Goal: Information Seeking & Learning: Learn about a topic

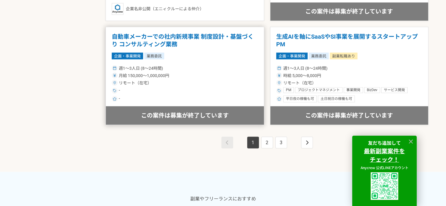
scroll to position [1125, 0]
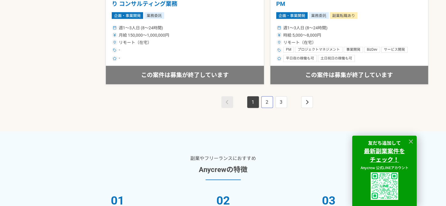
click at [267, 99] on link "2" at bounding box center [267, 103] width 12 height 12
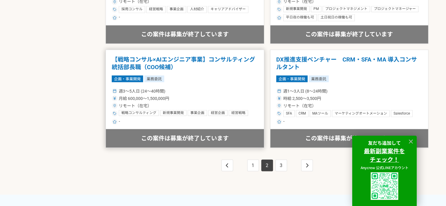
scroll to position [1096, 0]
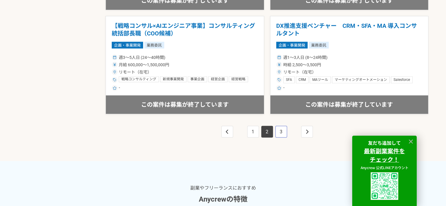
click at [281, 129] on link "3" at bounding box center [282, 132] width 12 height 12
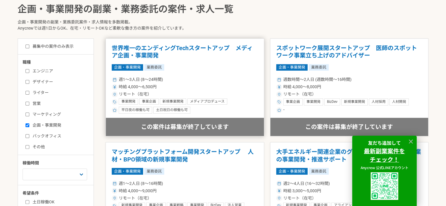
scroll to position [137, 0]
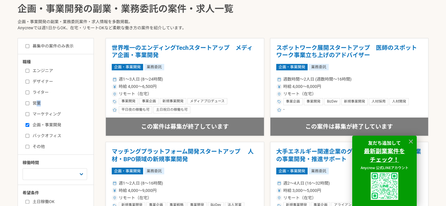
click at [36, 107] on div "エンジニア デザイナー ライター 営業 マーケティング 企画・事業開発 バックオフィス その他" at bounding box center [58, 108] width 70 height 84
click at [27, 102] on input "営業" at bounding box center [28, 104] width 4 height 4
checkbox input "true"
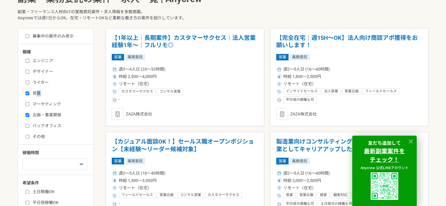
scroll to position [147, 0]
click at [51, 126] on label "バックオフィス" at bounding box center [60, 126] width 68 height 6
click at [29, 126] on input "バックオフィス" at bounding box center [28, 126] width 4 height 4
checkbox input "true"
click at [79, 165] on select "週1人日（8時間）以下 週2人日（16時間）以下 週3人日（24時間）以下 週4人日（32時間）以下 週5人日（40時間）以下" at bounding box center [55, 164] width 65 height 12
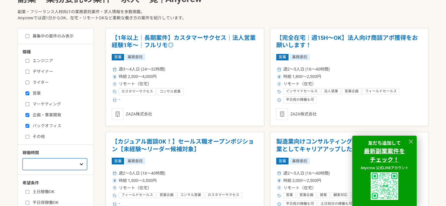
select select "1"
click at [23, 158] on select "週1人日（8時間）以下 週2人日（16時間）以下 週3人日（24時間）以下 週4人日（32時間）以下 週5人日（40時間）以下" at bounding box center [55, 164] width 65 height 12
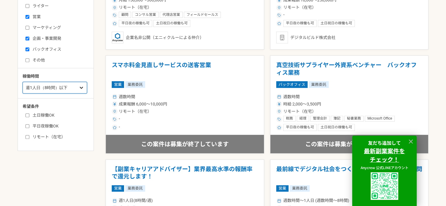
scroll to position [225, 0]
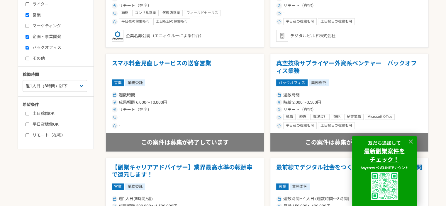
click at [28, 113] on input "土日稼働OK" at bounding box center [28, 114] width 4 height 4
checkbox input "true"
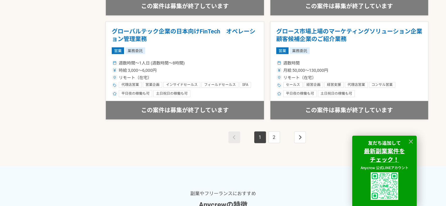
scroll to position [1135, 0]
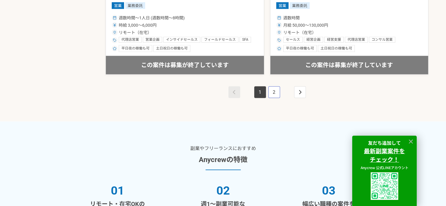
click at [271, 91] on link "2" at bounding box center [275, 93] width 12 height 12
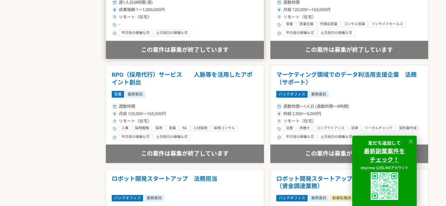
scroll to position [489, 0]
